Goal: Task Accomplishment & Management: Use online tool/utility

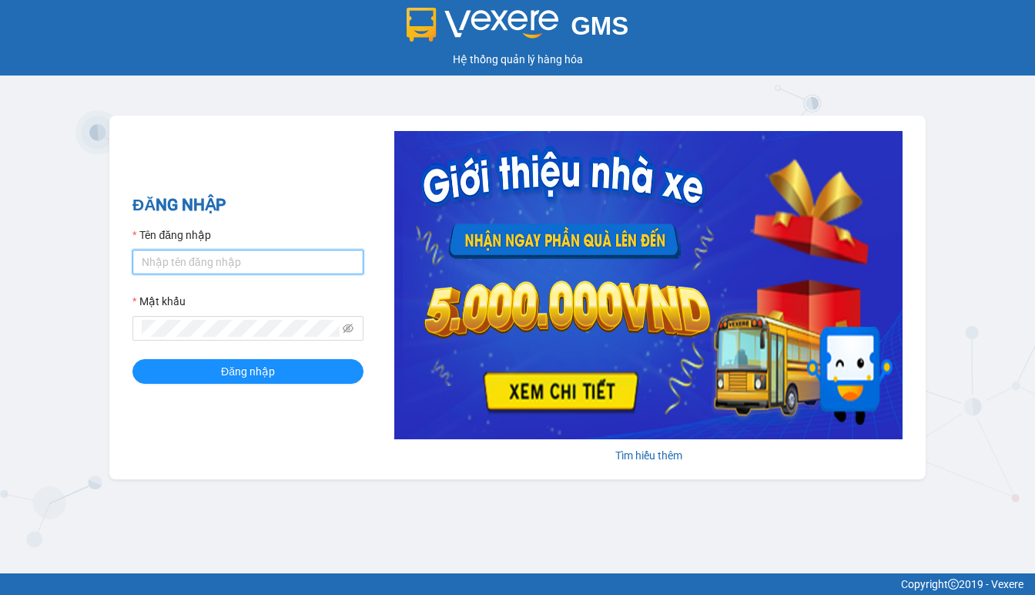
type input "thanh.duyquy"
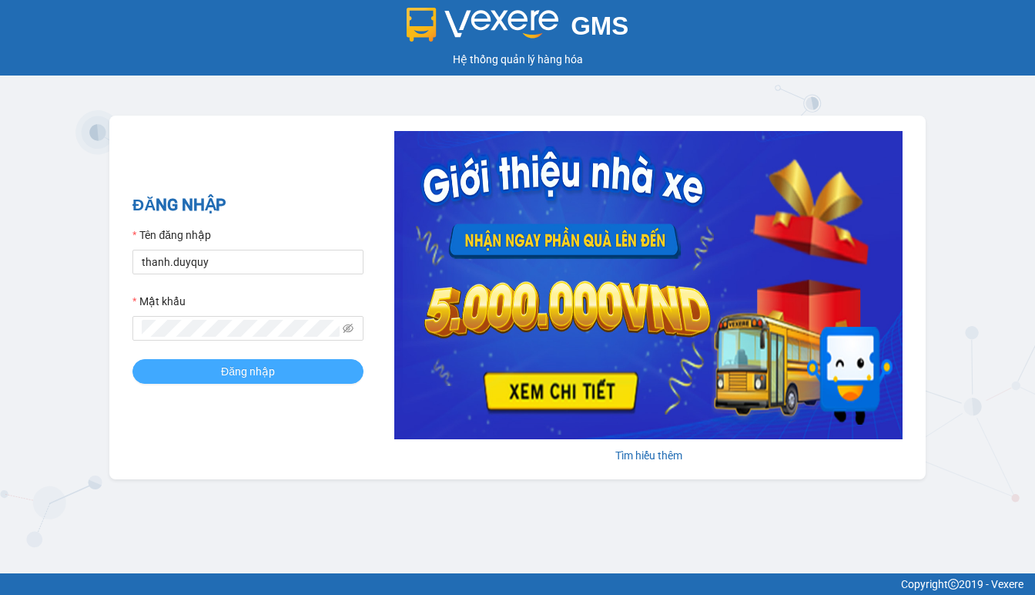
click at [242, 380] on span "Đăng nhập" at bounding box center [248, 371] width 54 height 17
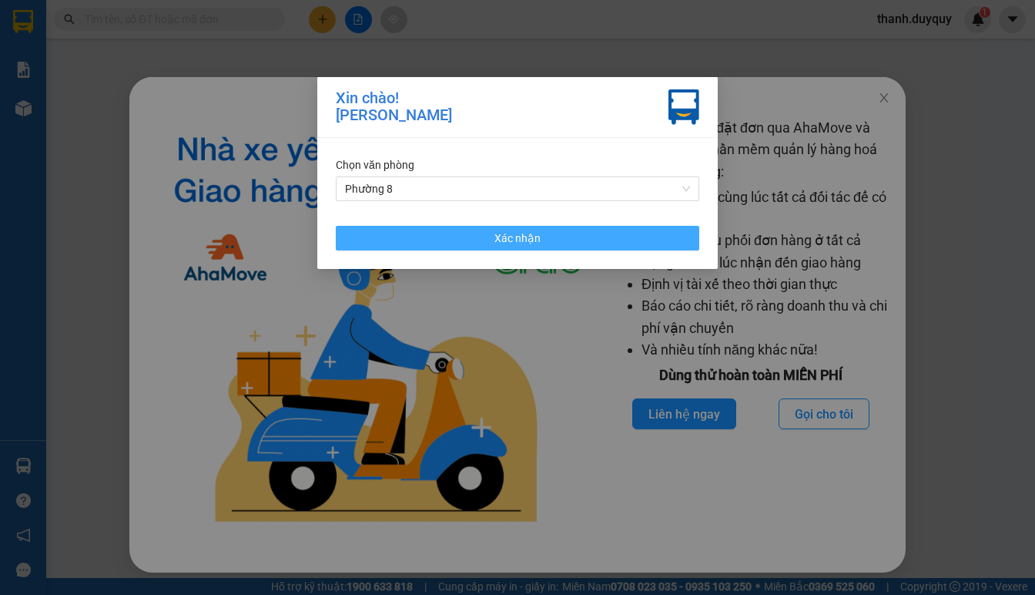
click at [534, 241] on span "Xác nhận" at bounding box center [518, 238] width 46 height 17
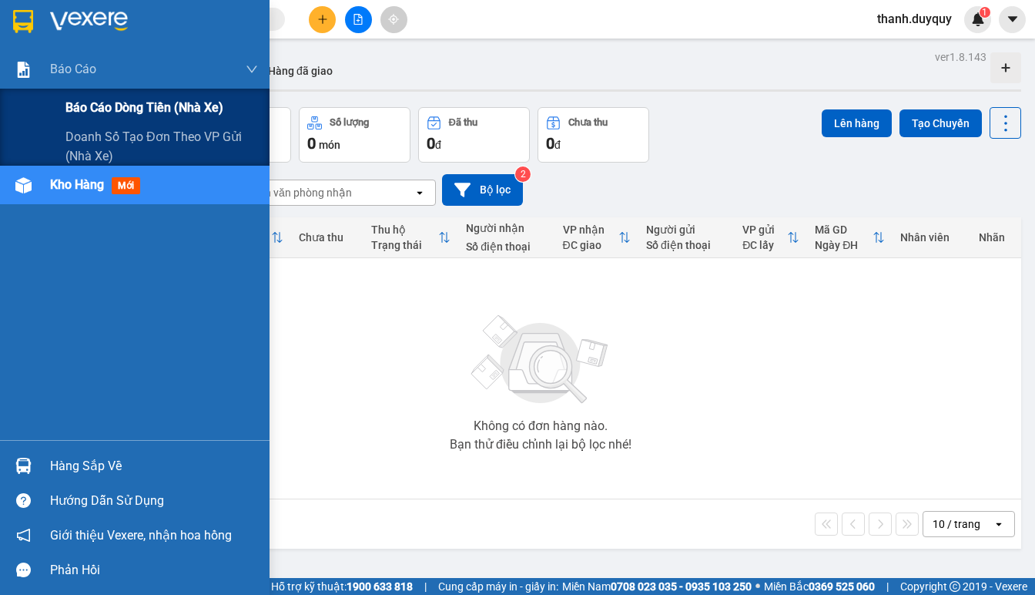
click at [54, 102] on div "Báo cáo dòng tiền (nhà xe)" at bounding box center [135, 108] width 270 height 39
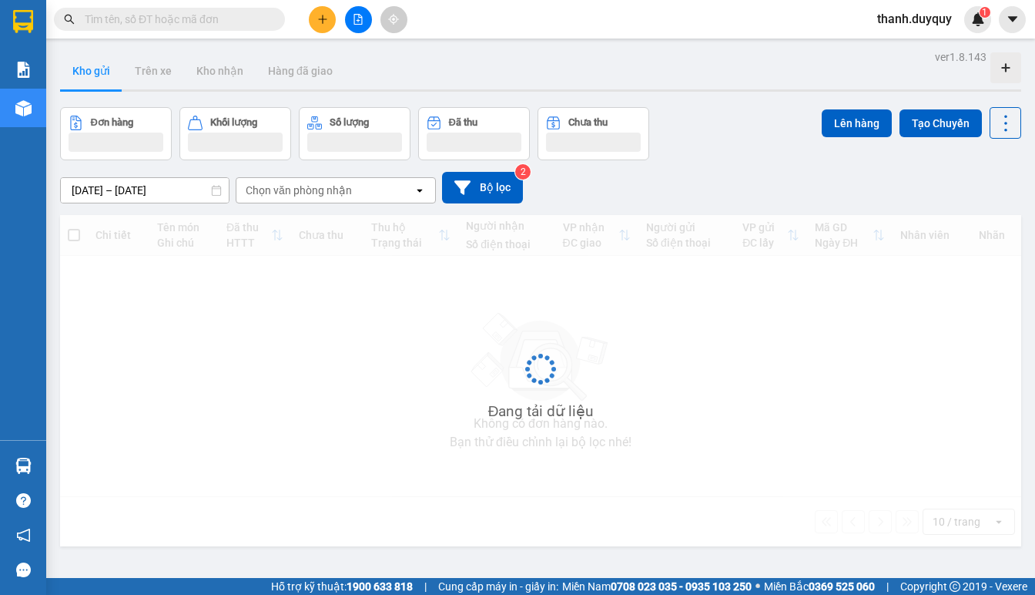
scroll to position [71, 0]
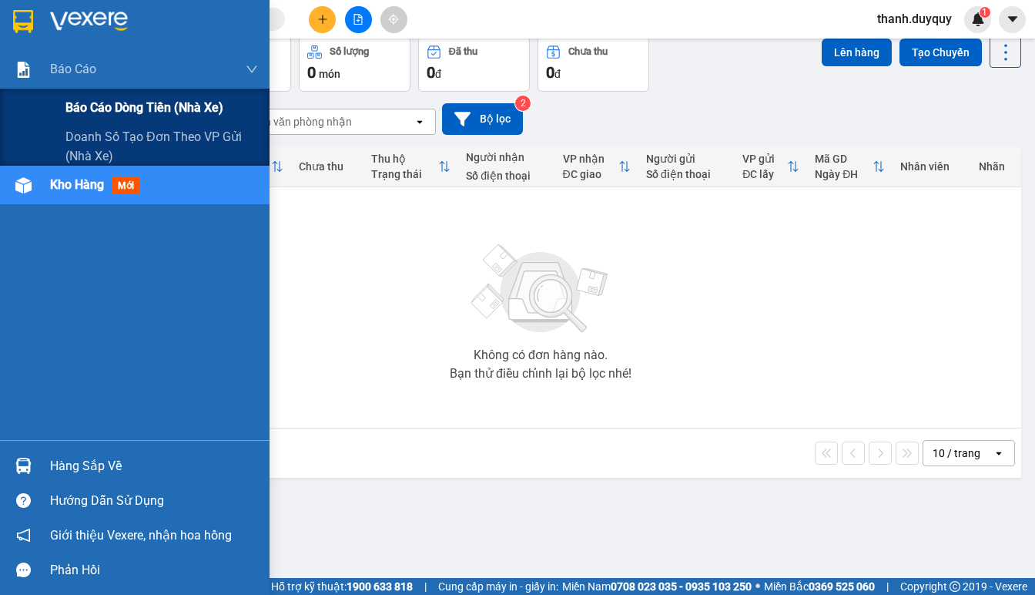
click at [72, 105] on span "Báo cáo dòng tiền (nhà xe)" at bounding box center [144, 107] width 158 height 19
